Goal: Book appointment/travel/reservation

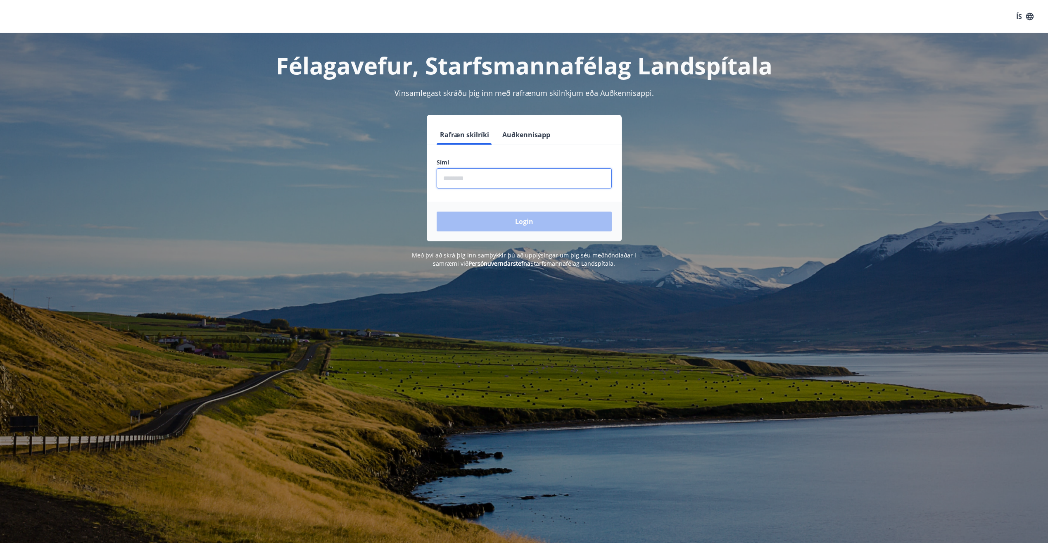
click at [478, 184] on input "phone" at bounding box center [524, 178] width 175 height 20
type input "********"
click at [437, 212] on button "Login" at bounding box center [524, 222] width 175 height 20
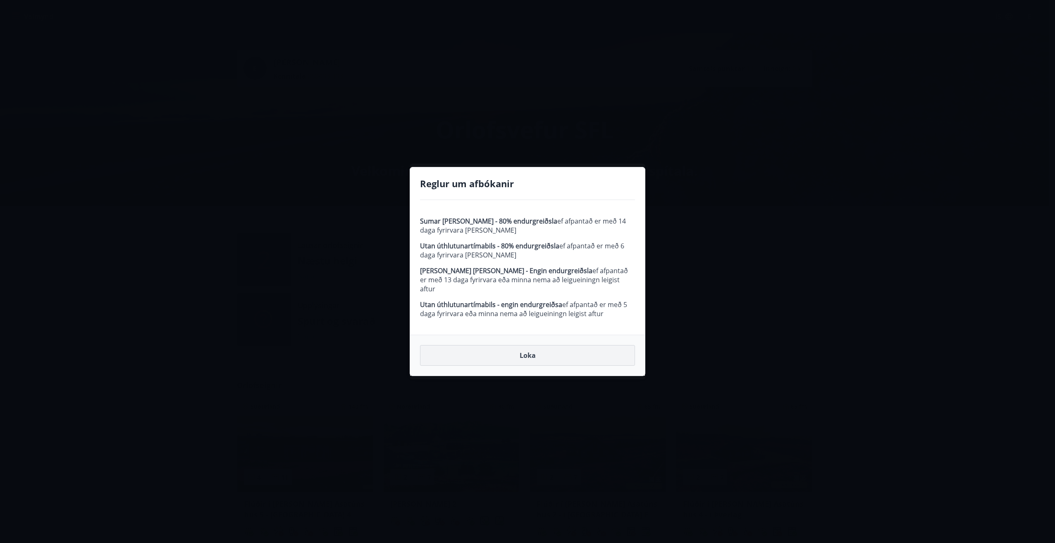
click at [519, 353] on button "Loka" at bounding box center [527, 355] width 215 height 21
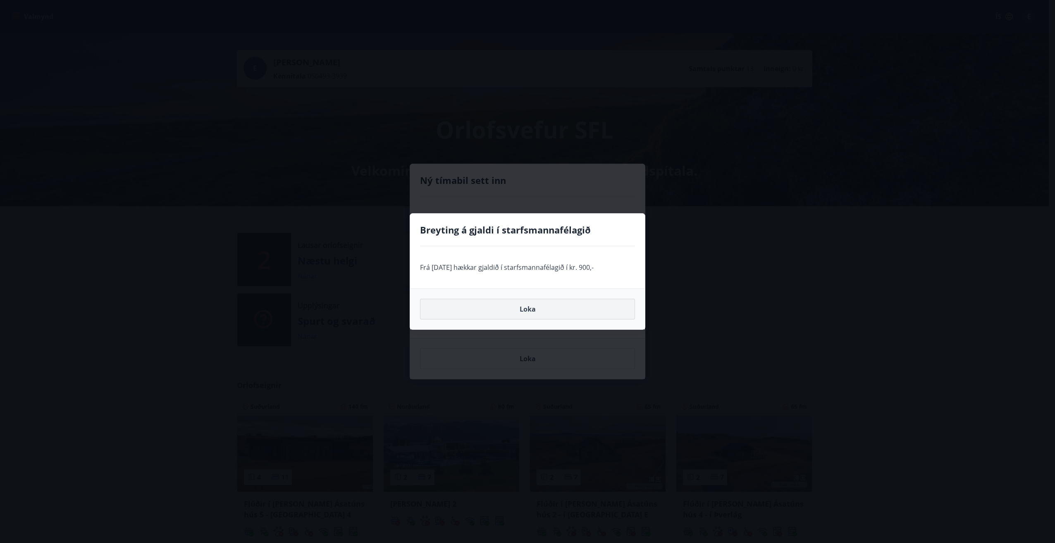
click at [506, 314] on button "Loka" at bounding box center [527, 309] width 215 height 21
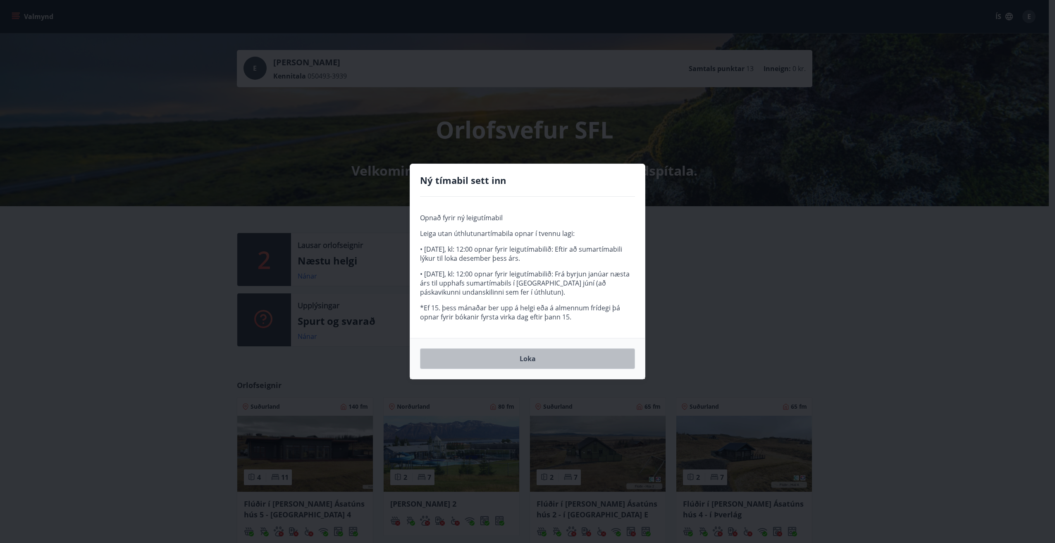
click at [493, 362] on button "Loka" at bounding box center [527, 358] width 215 height 21
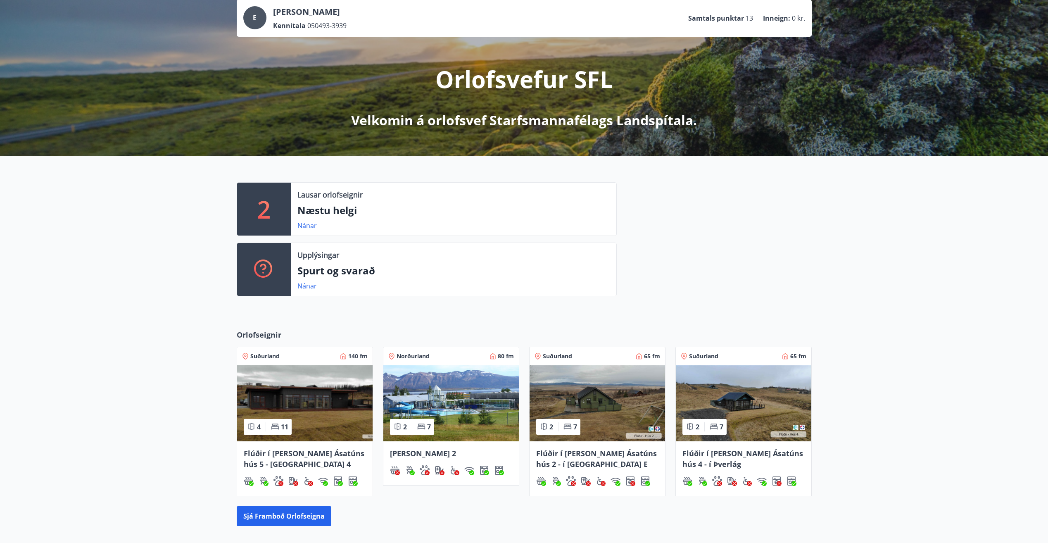
scroll to position [124, 0]
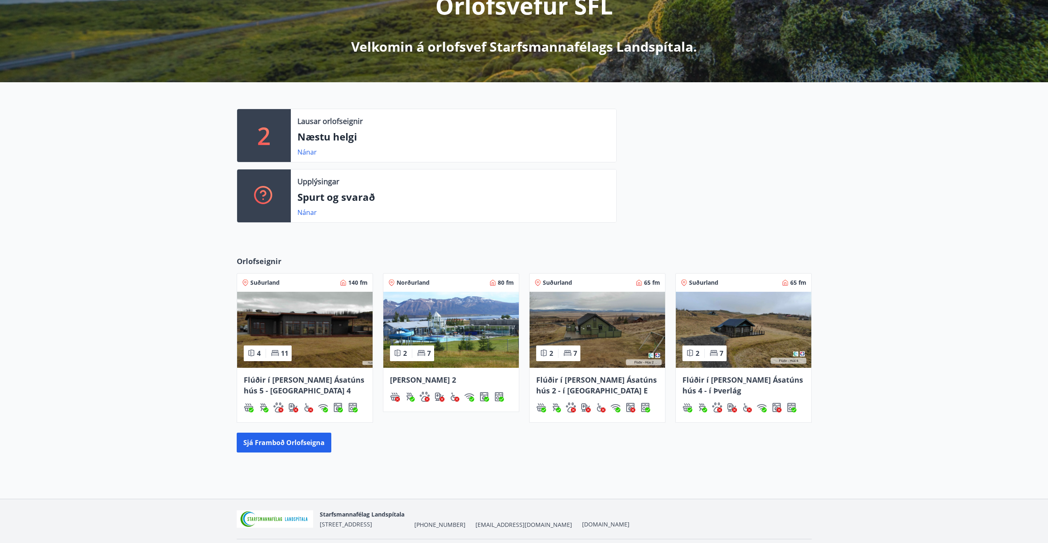
click at [456, 381] on span "Dalvík - Lynghólar 2" at bounding box center [423, 380] width 66 height 10
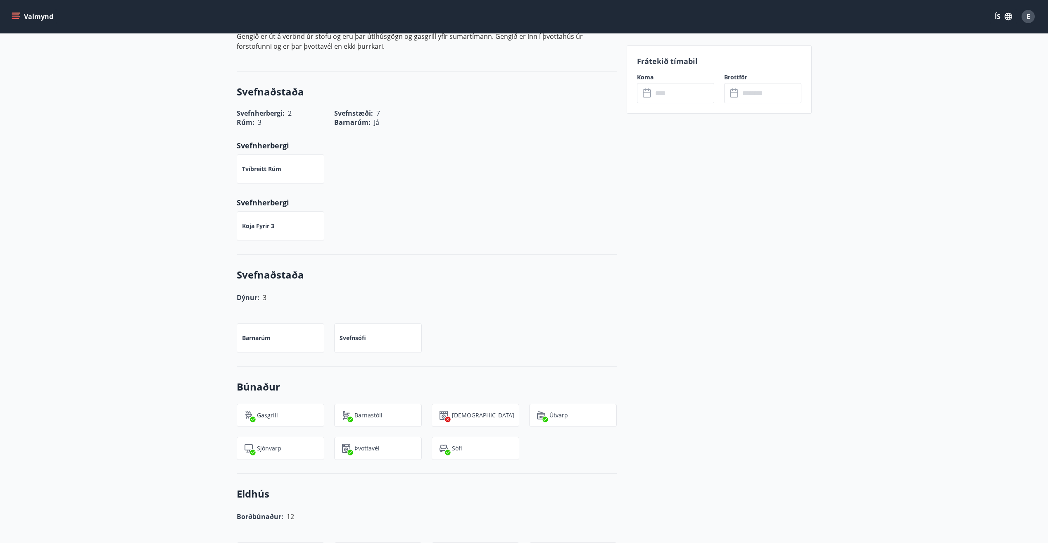
scroll to position [207, 0]
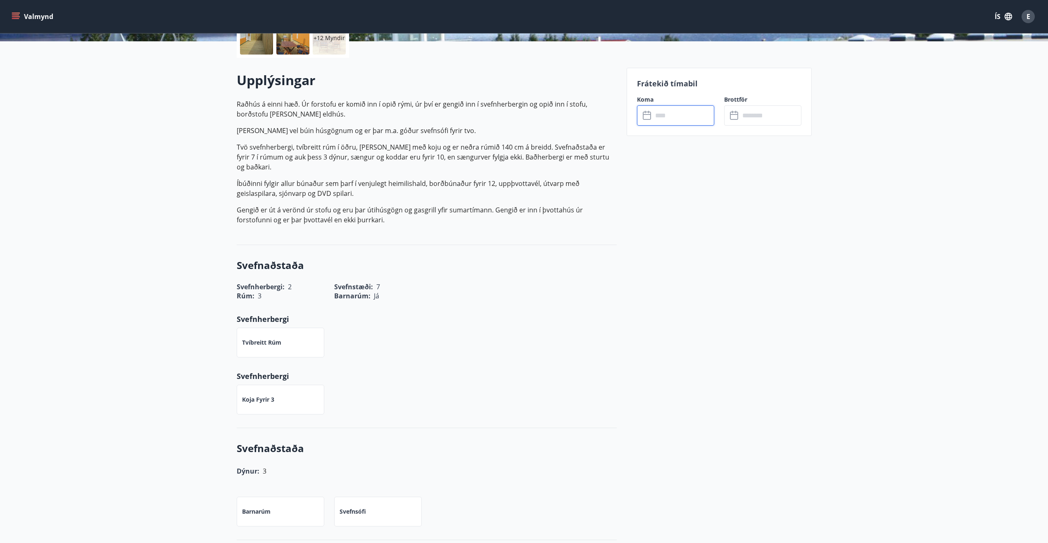
click at [659, 117] on input "text" at bounding box center [684, 115] width 62 height 20
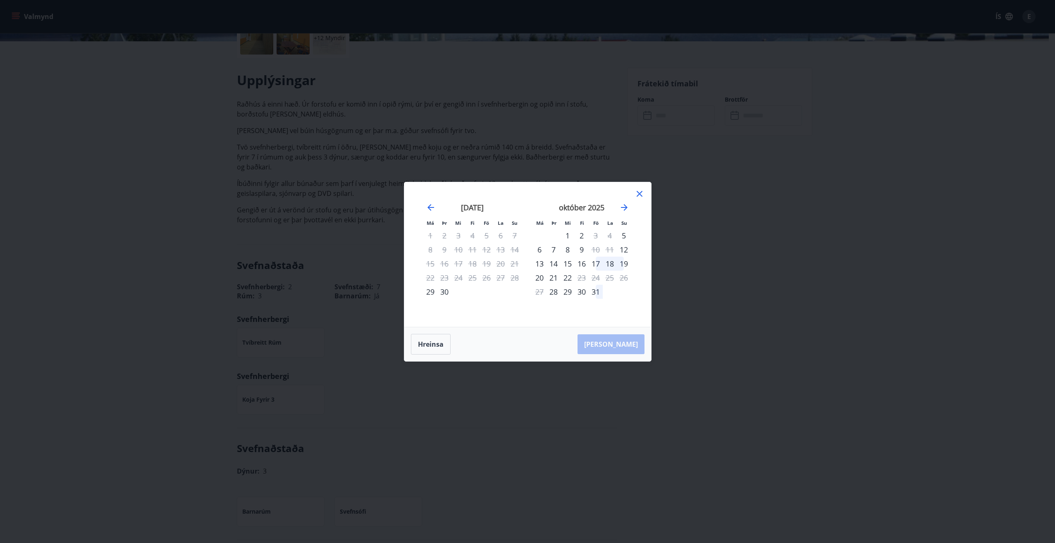
click at [637, 195] on icon at bounding box center [639, 194] width 10 height 10
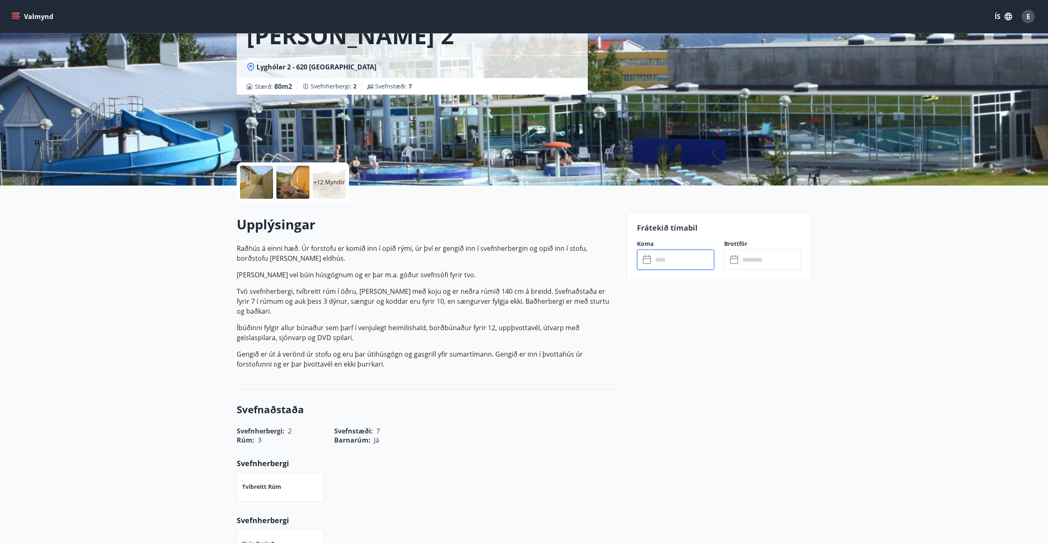
scroll to position [0, 0]
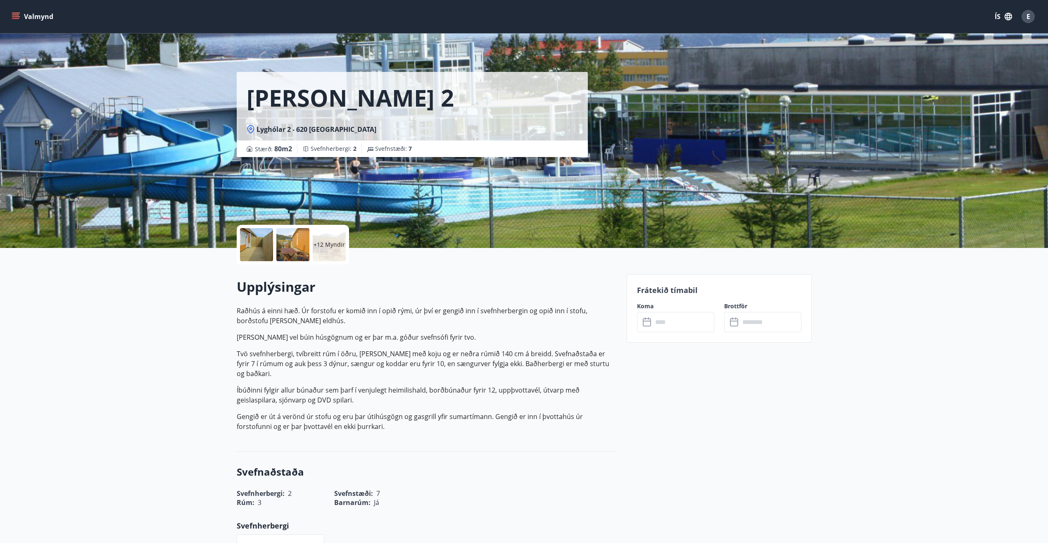
click at [19, 12] on icon "menu" at bounding box center [16, 16] width 8 height 8
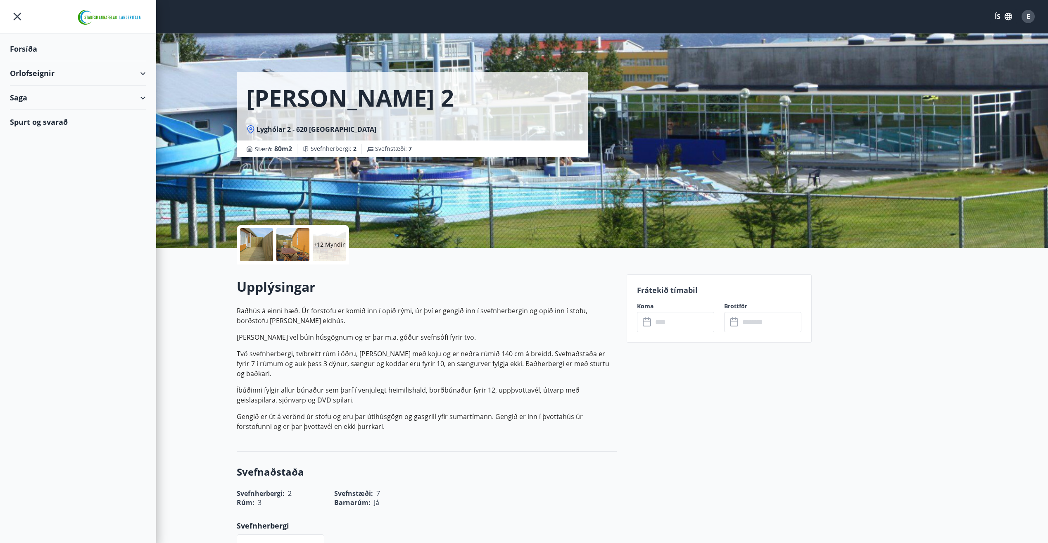
click at [124, 19] on img at bounding box center [109, 17] width 71 height 17
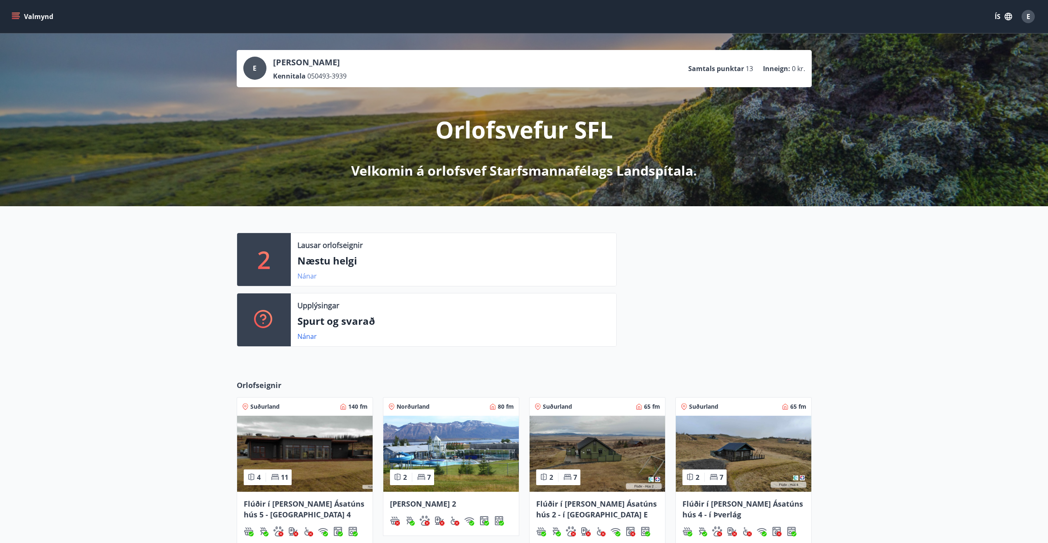
click at [308, 276] on link "Nánar" at bounding box center [307, 275] width 19 height 9
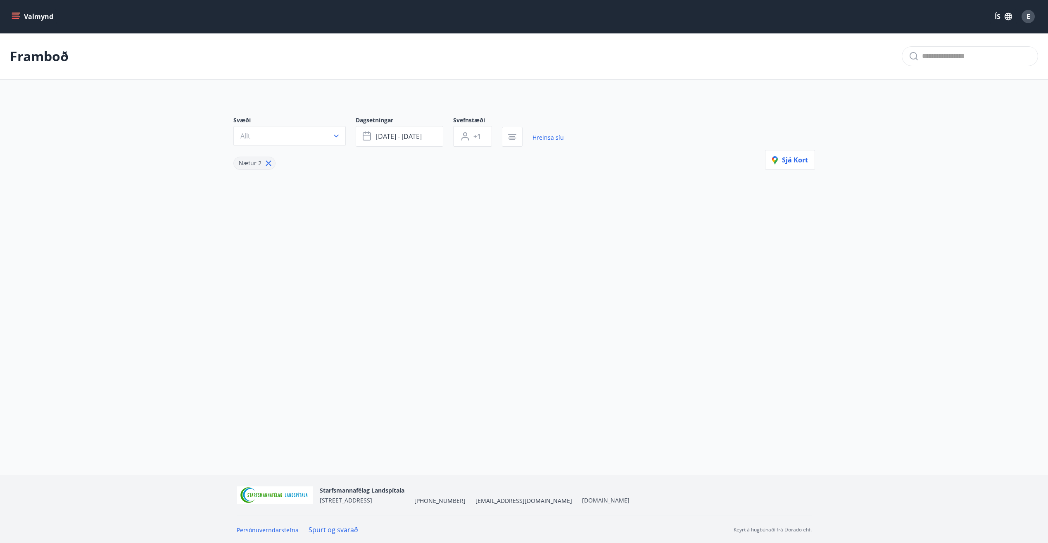
type input "*"
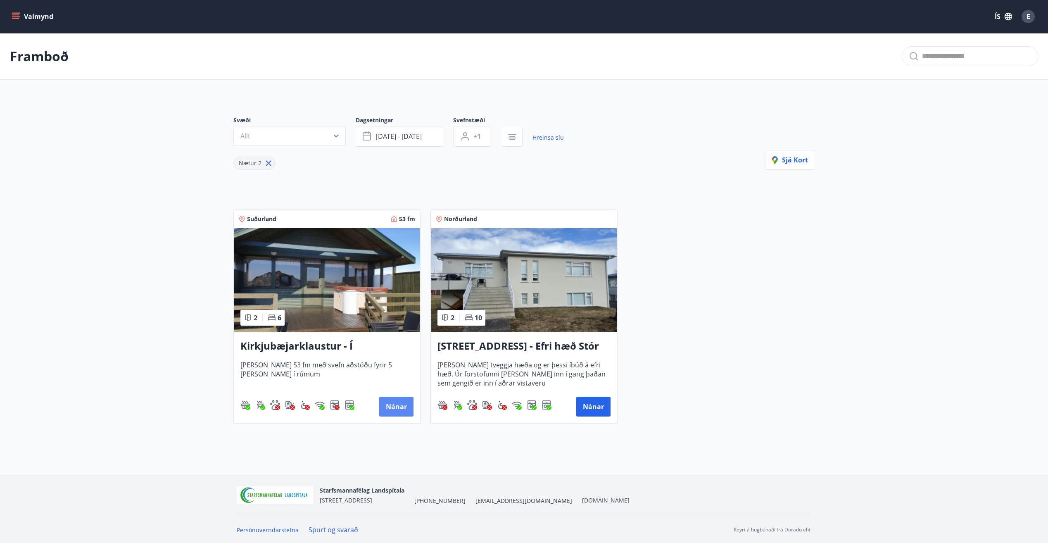
click at [400, 407] on button "Nánar" at bounding box center [396, 407] width 34 height 20
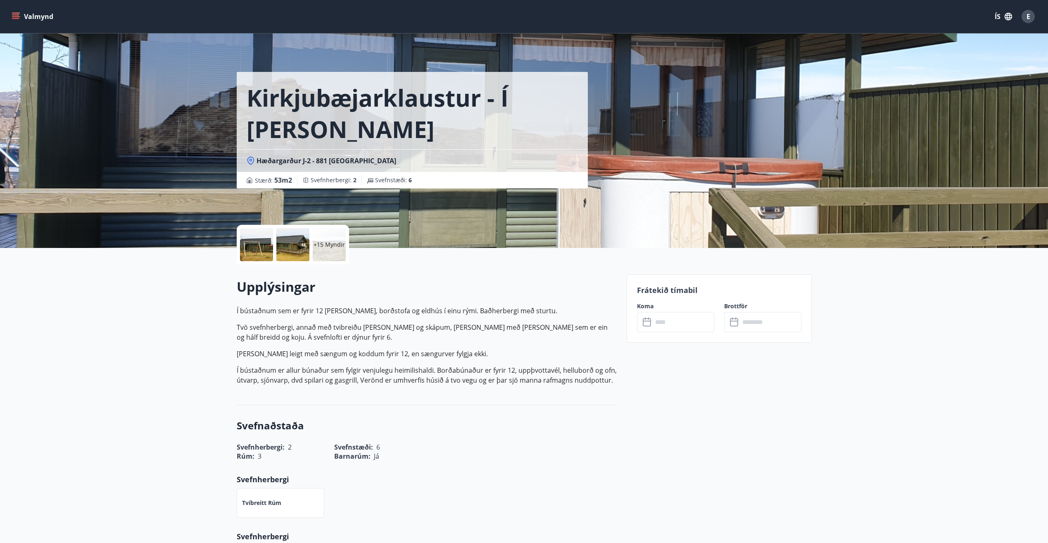
click at [646, 321] on icon at bounding box center [648, 322] width 10 height 10
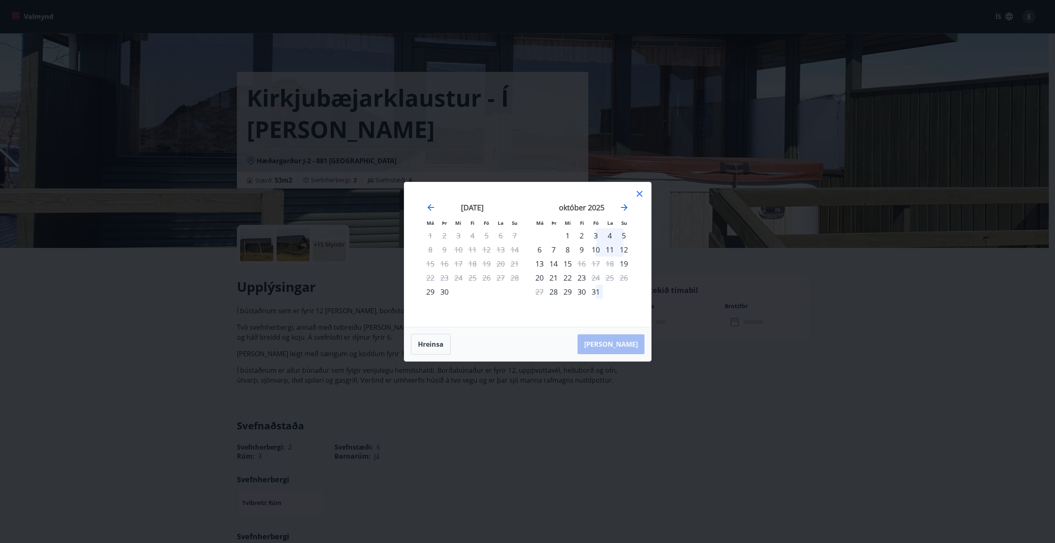
click at [597, 250] on div "10" at bounding box center [595, 250] width 14 height 14
click at [625, 251] on div "12" at bounding box center [624, 250] width 14 height 14
click at [624, 262] on div "19" at bounding box center [624, 264] width 14 height 14
click at [540, 262] on div "13" at bounding box center [539, 264] width 14 height 14
click at [428, 291] on div "29" at bounding box center [430, 292] width 14 height 14
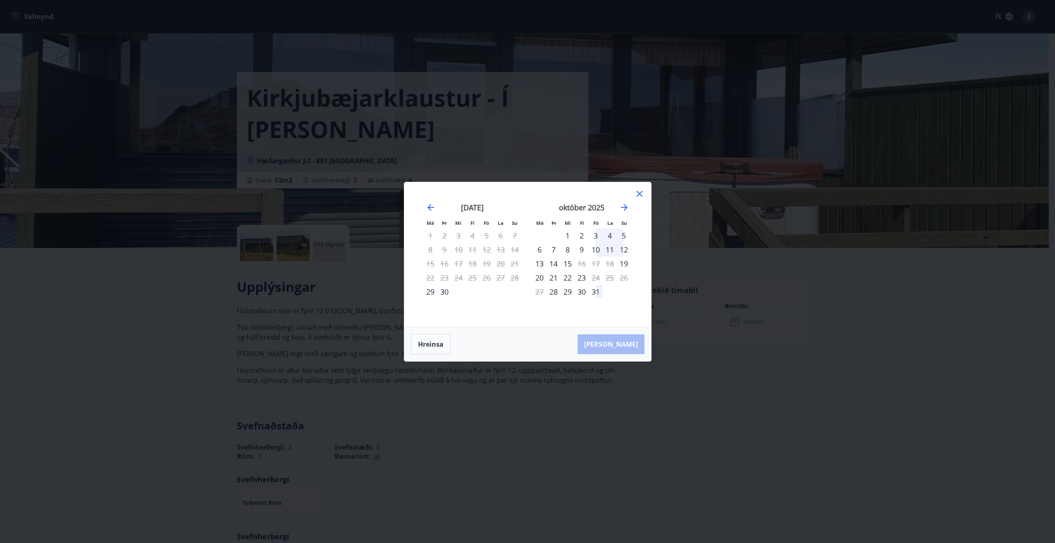
click at [440, 291] on div "30" at bounding box center [444, 292] width 14 height 14
click at [627, 206] on icon "Move forward to switch to the next month." at bounding box center [624, 207] width 10 height 10
click at [485, 247] on div "10" at bounding box center [486, 250] width 14 height 14
click at [473, 250] on div "9" at bounding box center [472, 250] width 14 height 14
click at [461, 250] on div "8" at bounding box center [458, 250] width 14 height 14
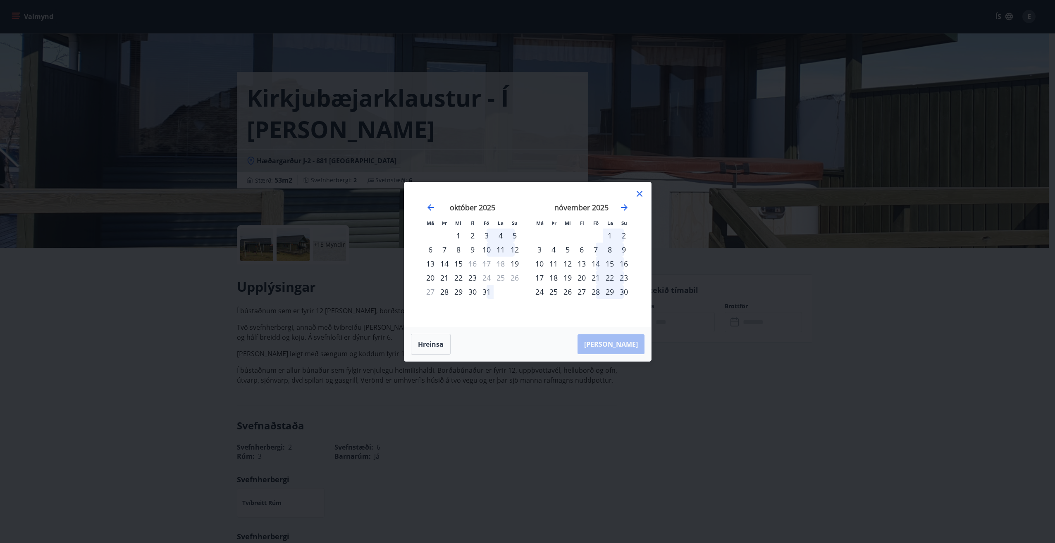
click at [459, 236] on div "1" at bounding box center [458, 236] width 14 height 14
click at [605, 318] on div "Má Þr Mi Fi Fö La Su Má Þr Mi Fi Fö La Su september 2025 1 2 3 4 5 6 7 8 9 10 1…" at bounding box center [527, 254] width 247 height 145
click at [639, 197] on icon at bounding box center [639, 194] width 10 height 10
